Goal: Information Seeking & Learning: Learn about a topic

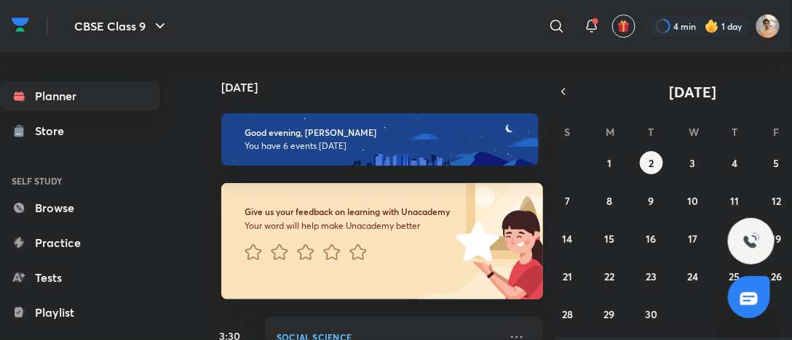
click at [539, 130] on div "[DATE] Good evening, [PERSON_NAME] You have 6 events [DATE] Give us your feedba…" at bounding box center [378, 196] width 354 height 288
click at [549, 193] on div "[DATE] Good evening, [PERSON_NAME] You have 6 events [DATE] Give us your feedba…" at bounding box center [378, 196] width 354 height 288
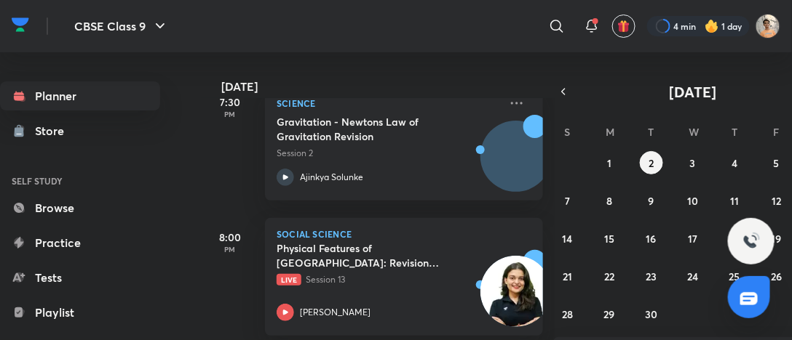
scroll to position [757, 0]
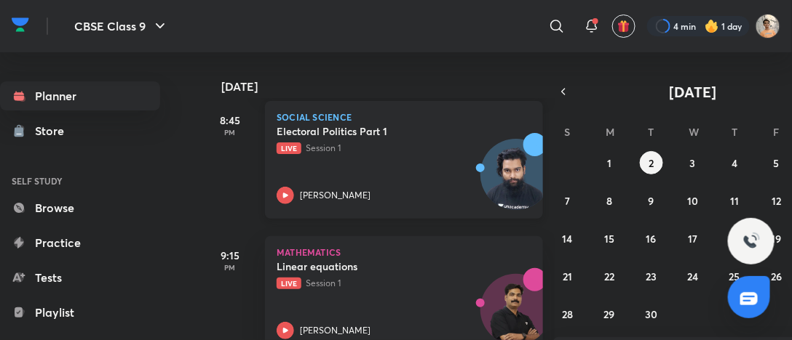
click at [444, 190] on div "[PERSON_NAME]" at bounding box center [387, 195] width 223 height 17
